Goal: Task Accomplishment & Management: Complete application form

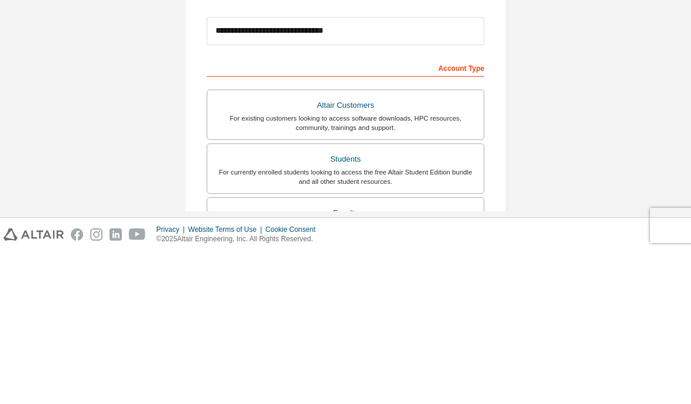
scroll to position [232, 0]
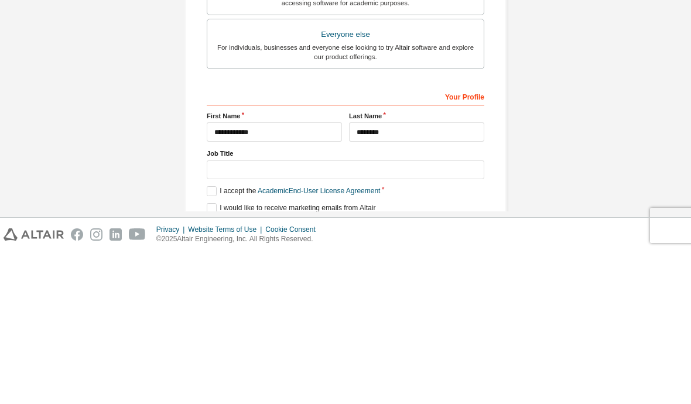
type input "********"
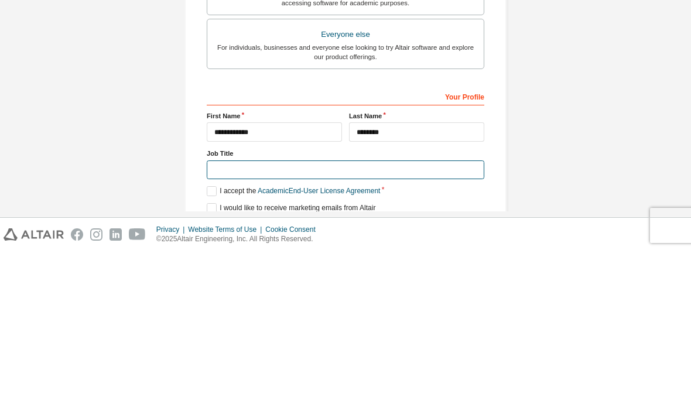
click at [242, 313] on input "text" at bounding box center [346, 322] width 278 height 19
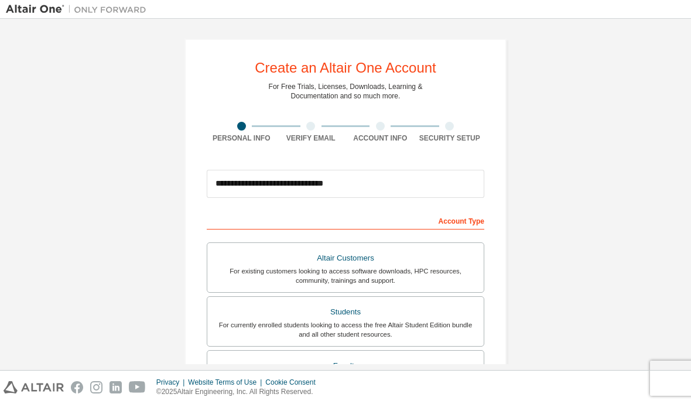
scroll to position [0, 0]
type input "*******"
click at [575, 104] on div "**********" at bounding box center [345, 335] width 679 height 620
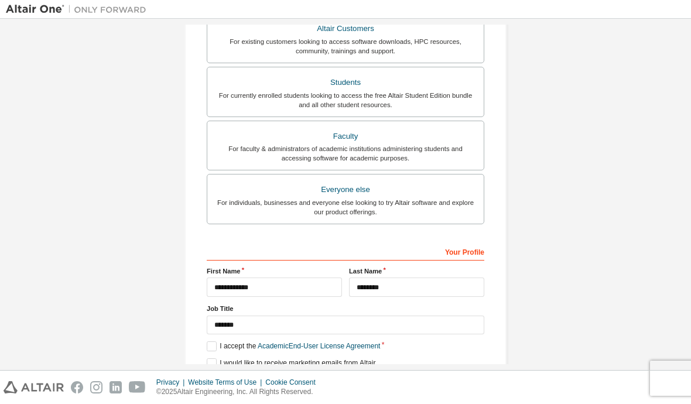
scroll to position [230, 0]
click at [218, 341] on label "I accept the Academic End-User License Agreement" at bounding box center [293, 346] width 173 height 10
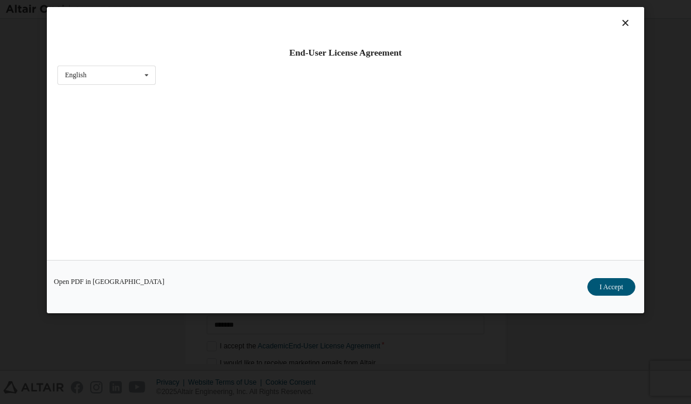
click at [218, 260] on div "End-User License Agreement English English" at bounding box center [345, 133] width 597 height 253
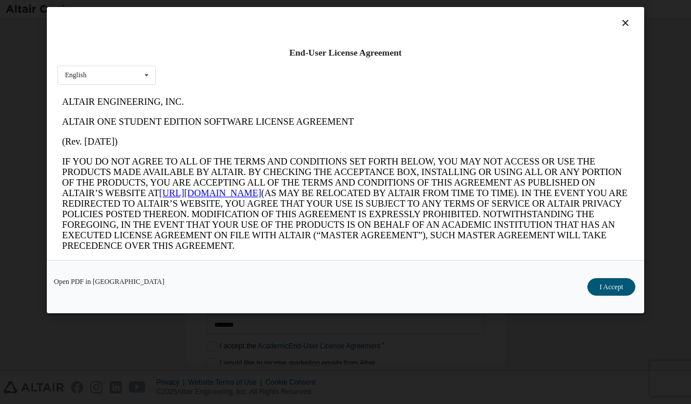
scroll to position [0, 0]
click at [606, 296] on button "I Accept" at bounding box center [611, 287] width 48 height 18
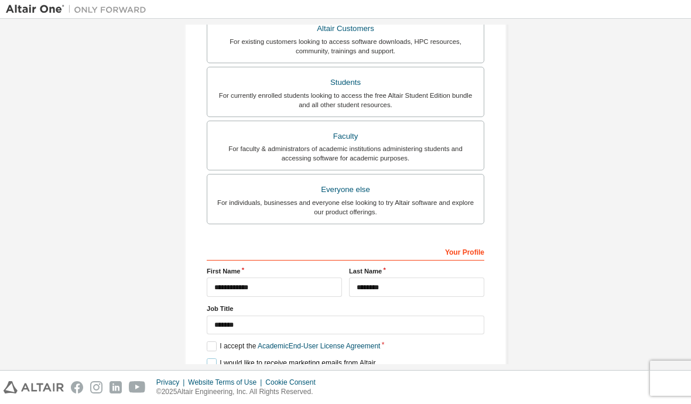
click at [219, 358] on label "I would like to receive marketing emails from Altair" at bounding box center [291, 363] width 169 height 10
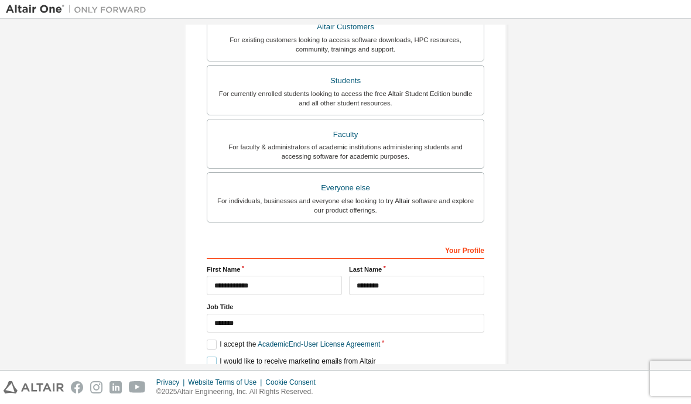
scroll to position [230, 0]
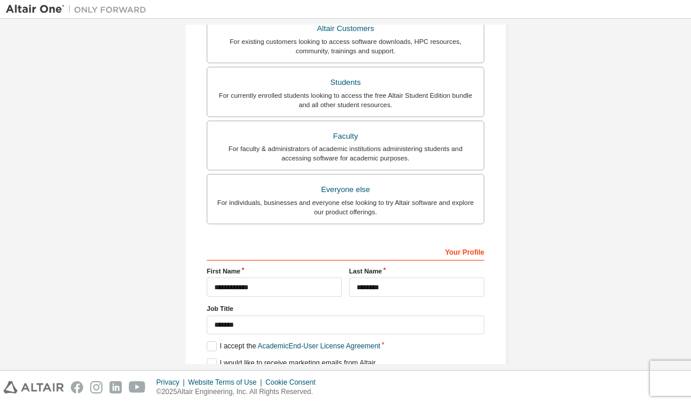
click at [353, 375] on button "Next" at bounding box center [345, 384] width 53 height 18
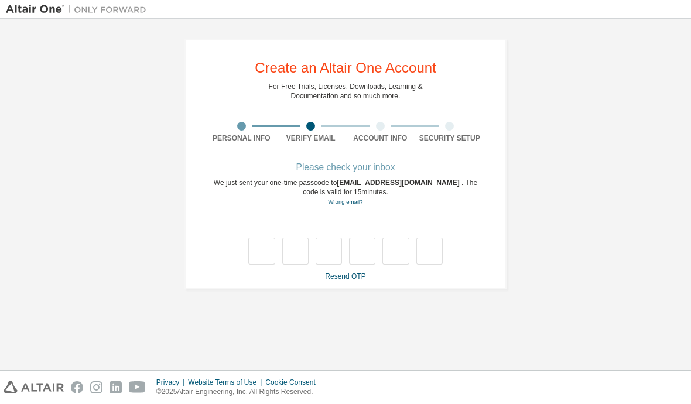
scroll to position [0, 0]
click at [266, 238] on input "text" at bounding box center [261, 251] width 26 height 27
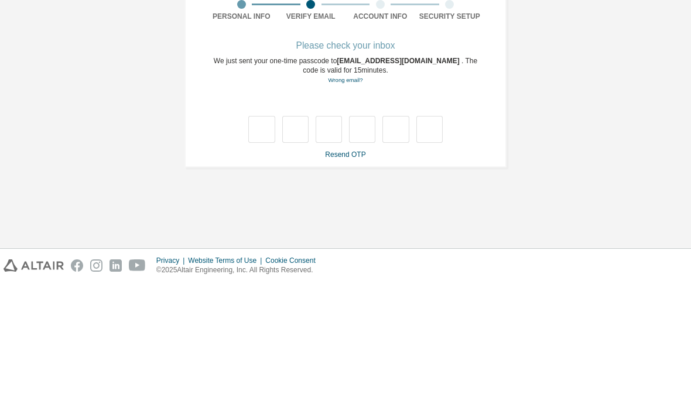
type input "*"
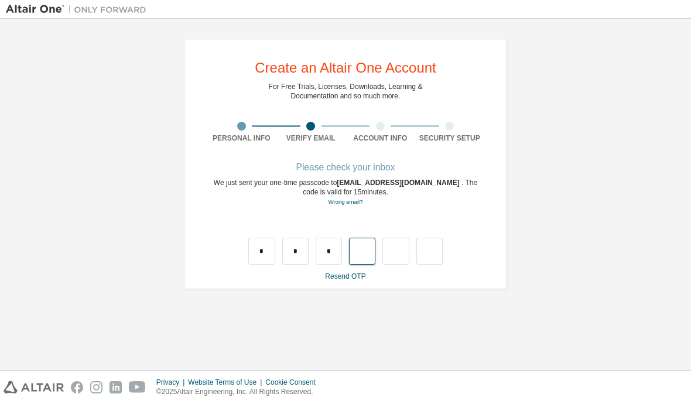
click at [349, 238] on input "text" at bounding box center [362, 251] width 26 height 27
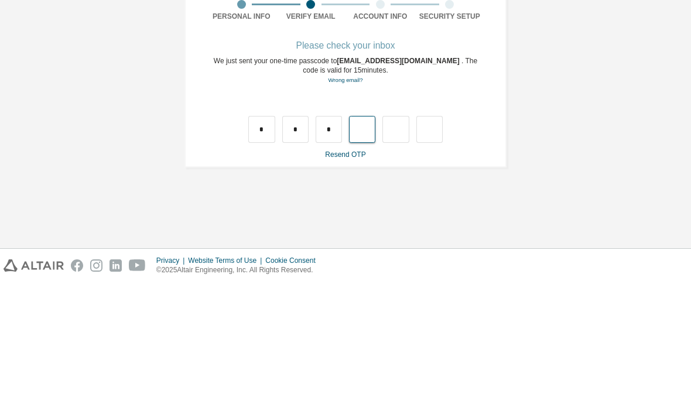
type input "*"
